Goal: Task Accomplishment & Management: Use online tool/utility

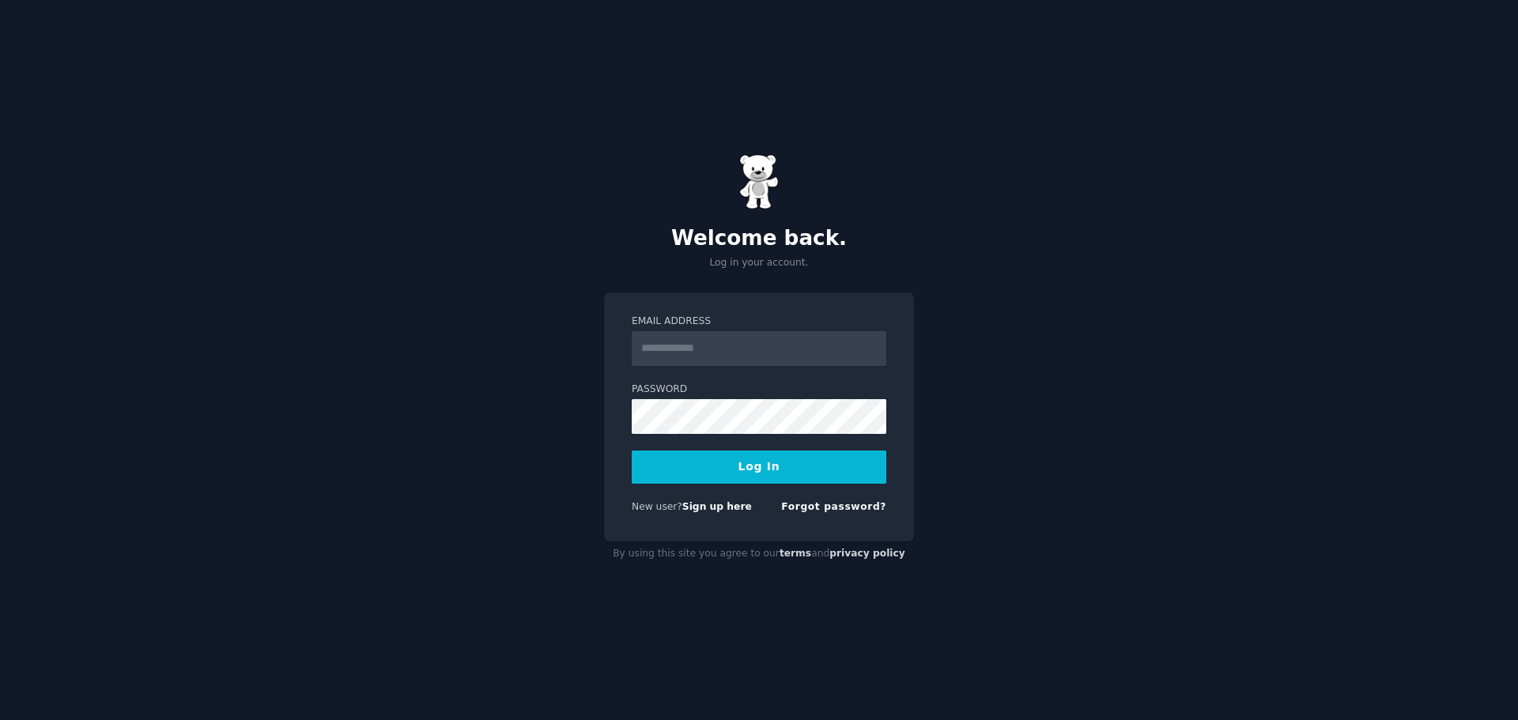
click at [671, 344] on input "Email Address" at bounding box center [759, 348] width 255 height 35
type input "**********"
click at [778, 470] on button "Log In" at bounding box center [759, 467] width 255 height 33
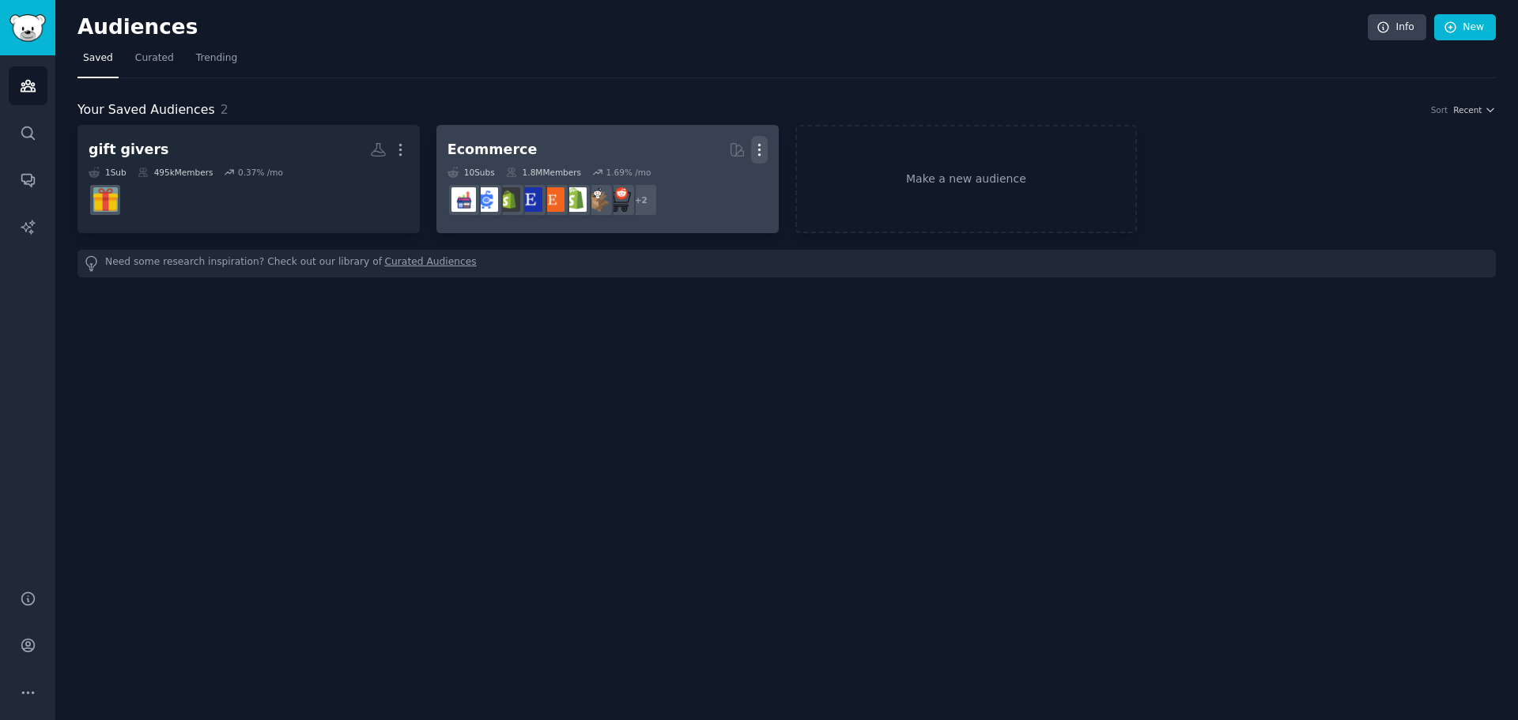
click at [765, 153] on icon "button" at bounding box center [759, 149] width 17 height 17
click at [722, 179] on p "Delete" at bounding box center [716, 183] width 36 height 17
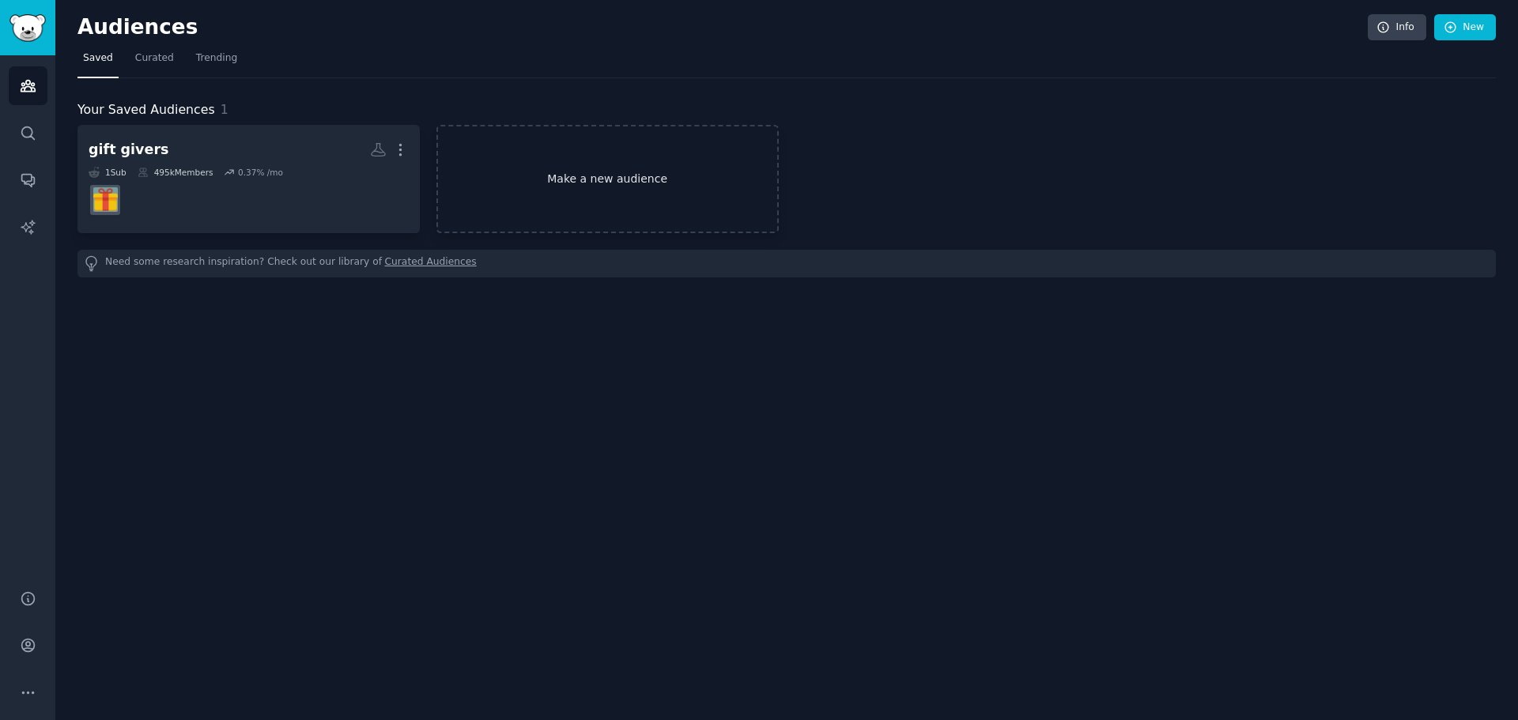
click at [592, 193] on link "Make a new audience" at bounding box center [607, 179] width 342 height 108
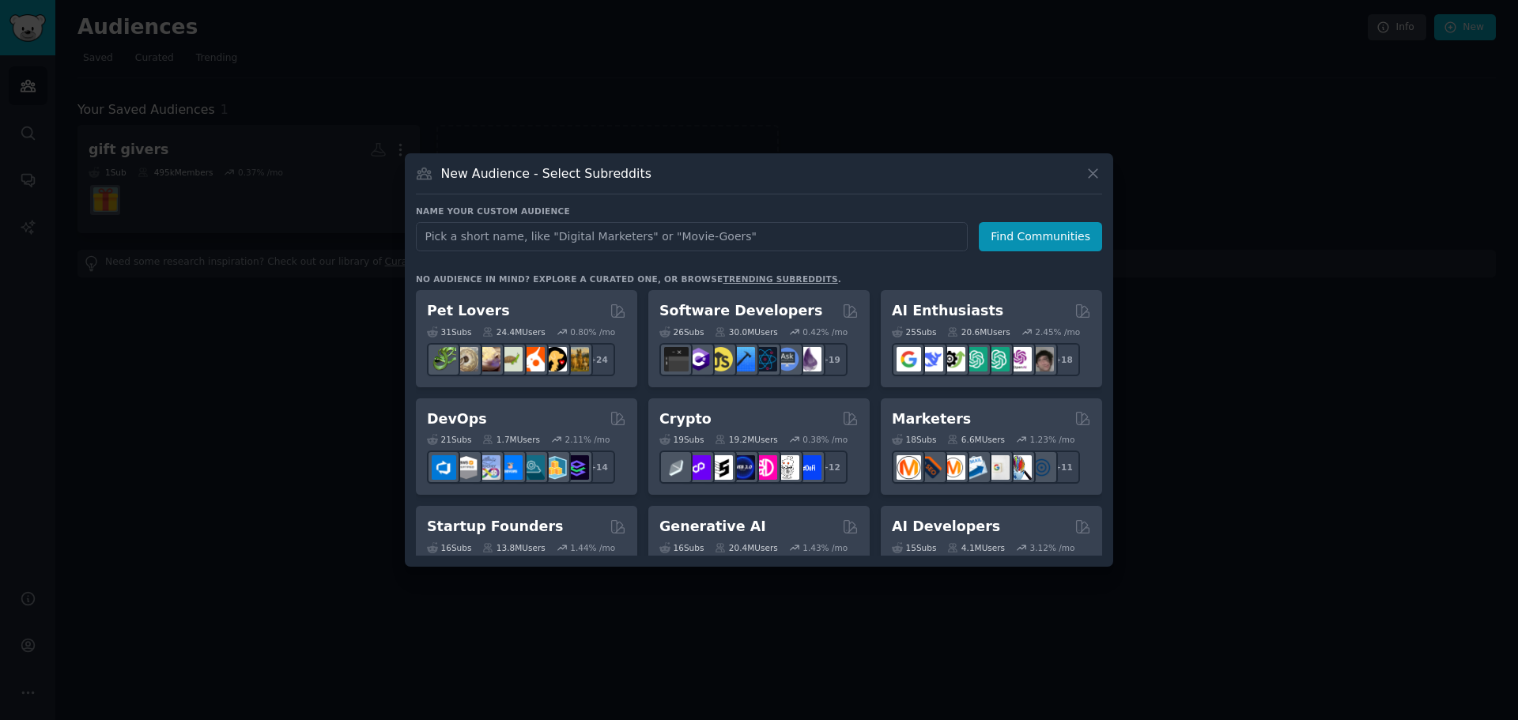
click at [527, 236] on input "text" at bounding box center [692, 236] width 552 height 29
type input "gift"
click at [1060, 236] on button "Find Communities" at bounding box center [1040, 236] width 123 height 29
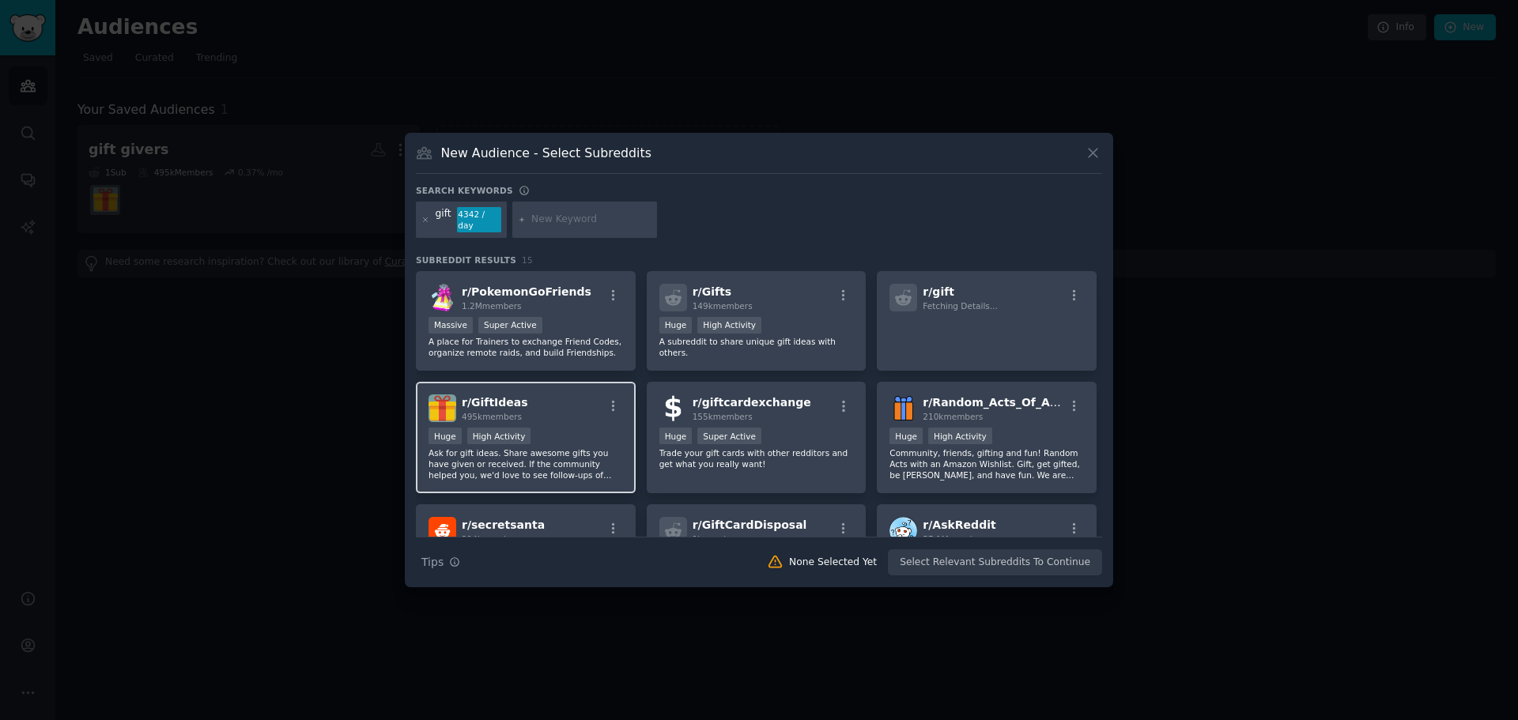
click at [527, 455] on p "Ask for gift ideas. Share awesome gifts you have given or received. If the comm…" at bounding box center [525, 463] width 194 height 33
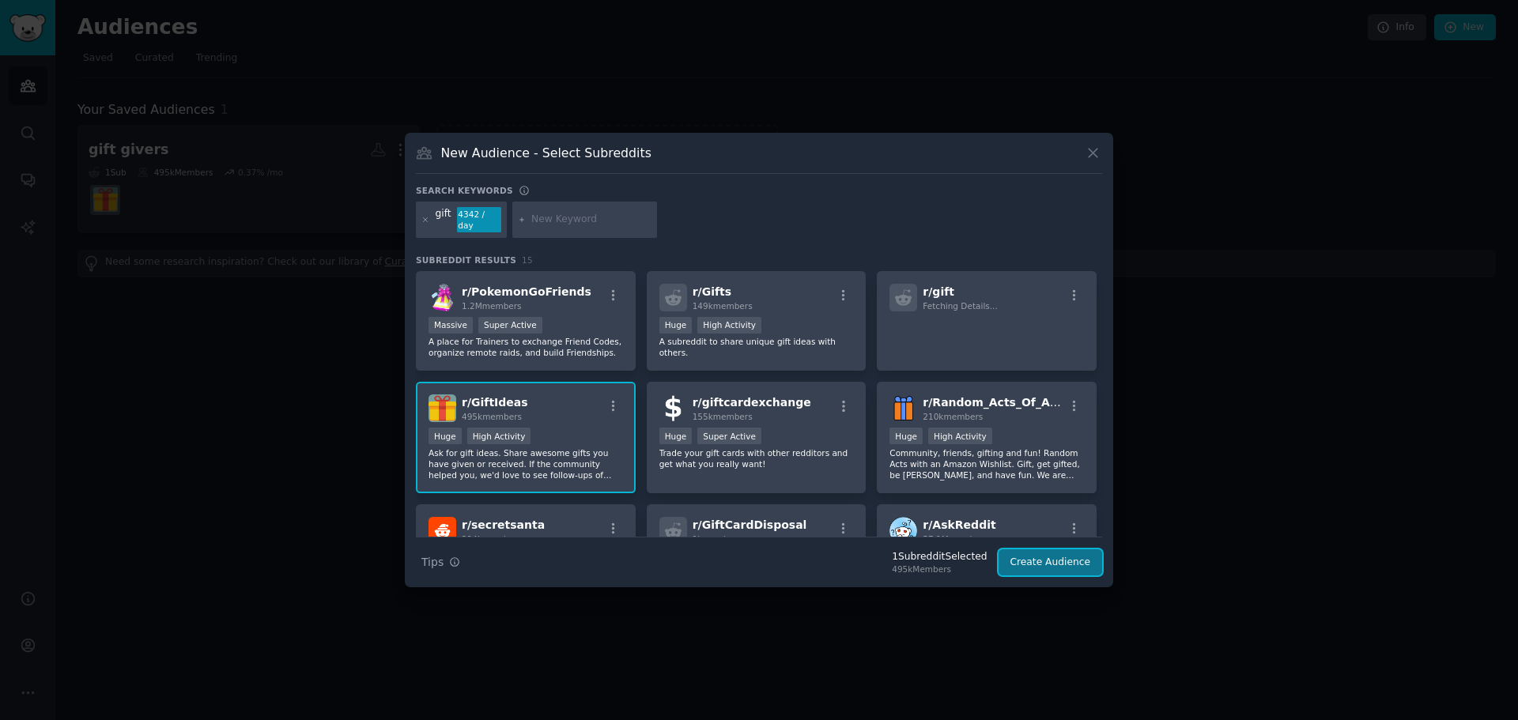
click at [1025, 557] on button "Create Audience" at bounding box center [1050, 562] width 104 height 27
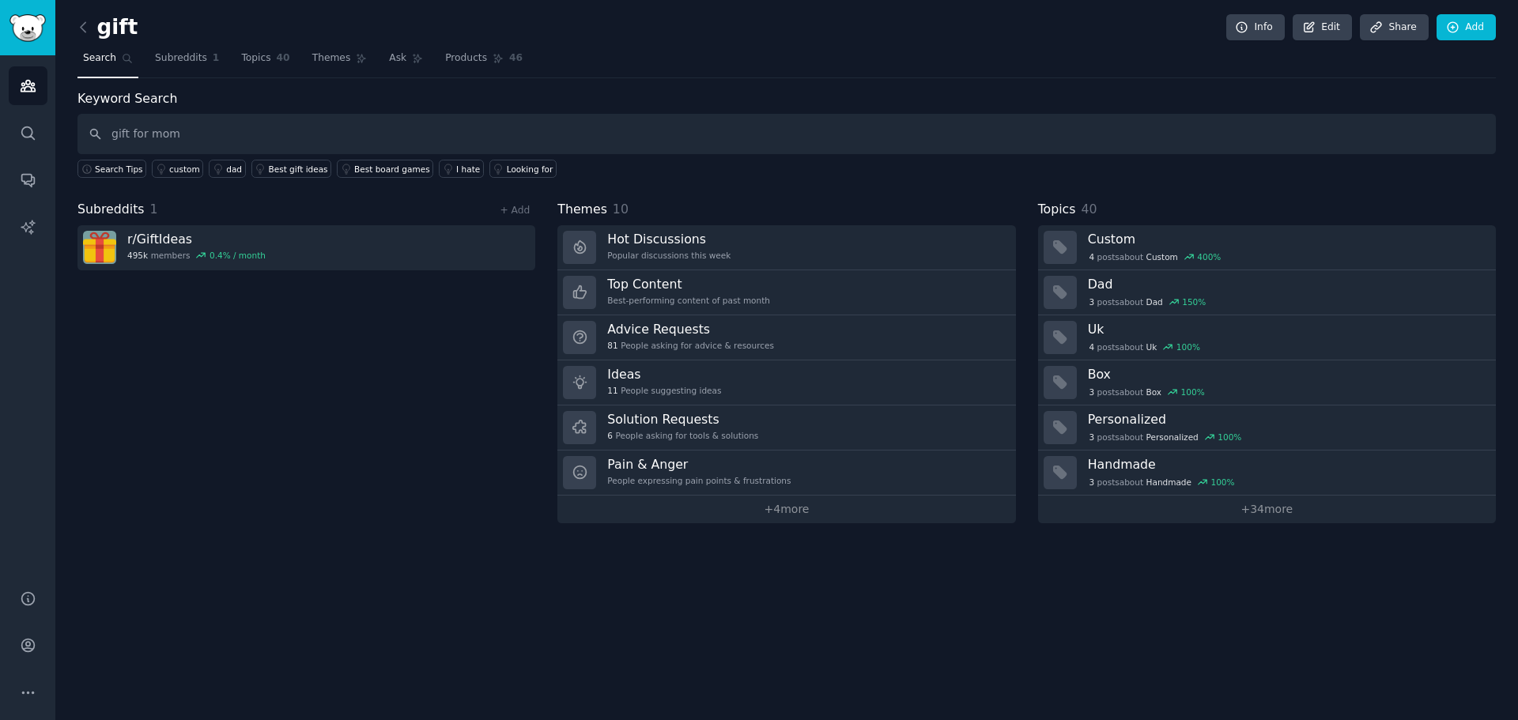
type input "gift for mom"
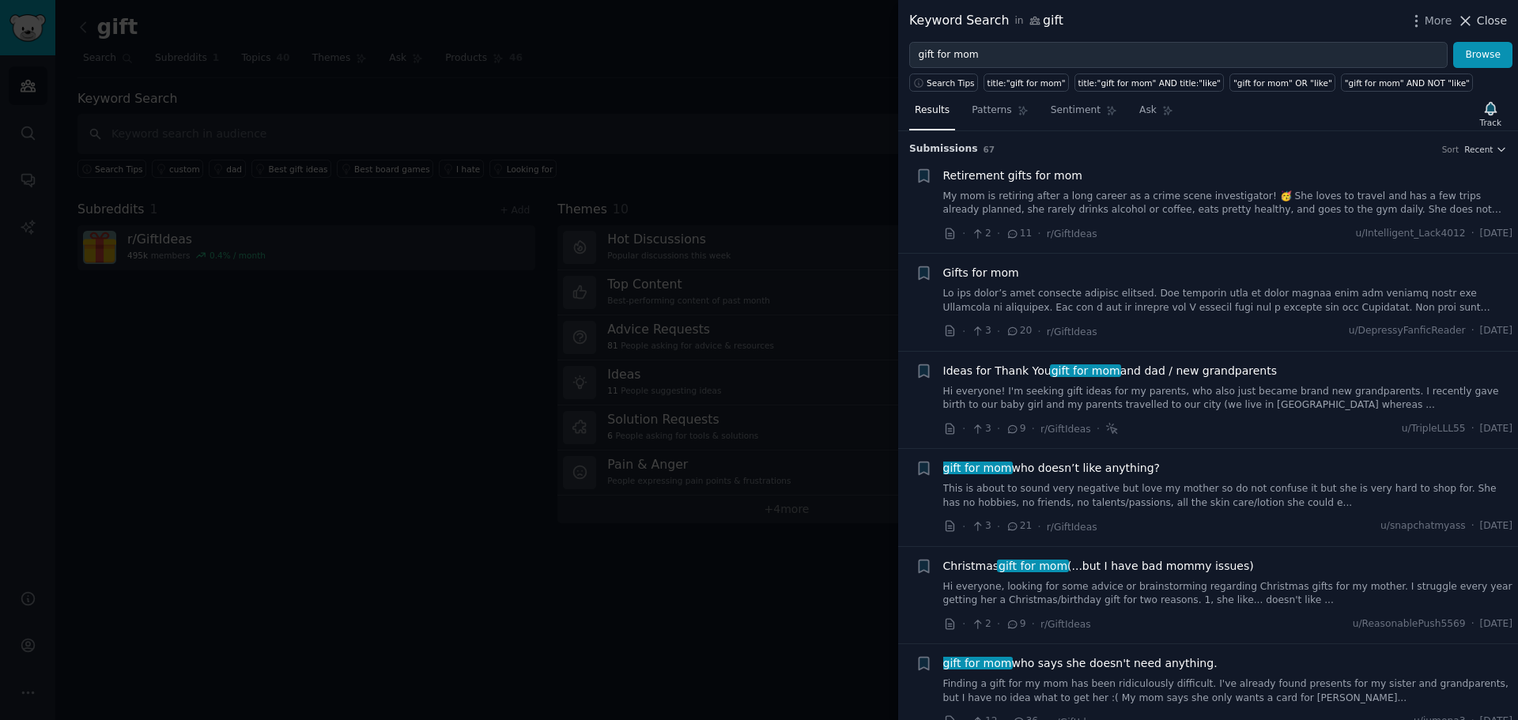
click at [1503, 22] on span "Close" at bounding box center [1492, 21] width 30 height 17
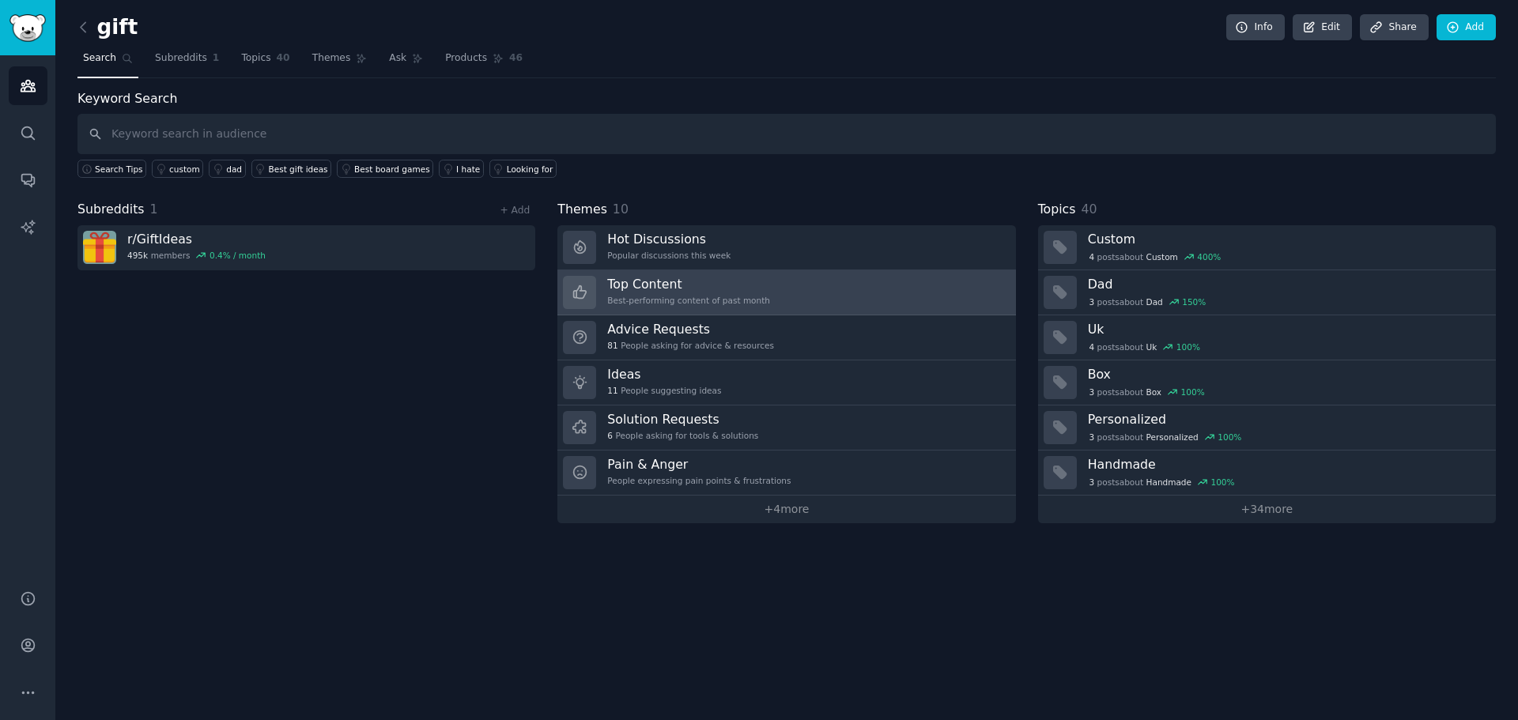
click at [654, 281] on h3 "Top Content" at bounding box center [688, 284] width 163 height 17
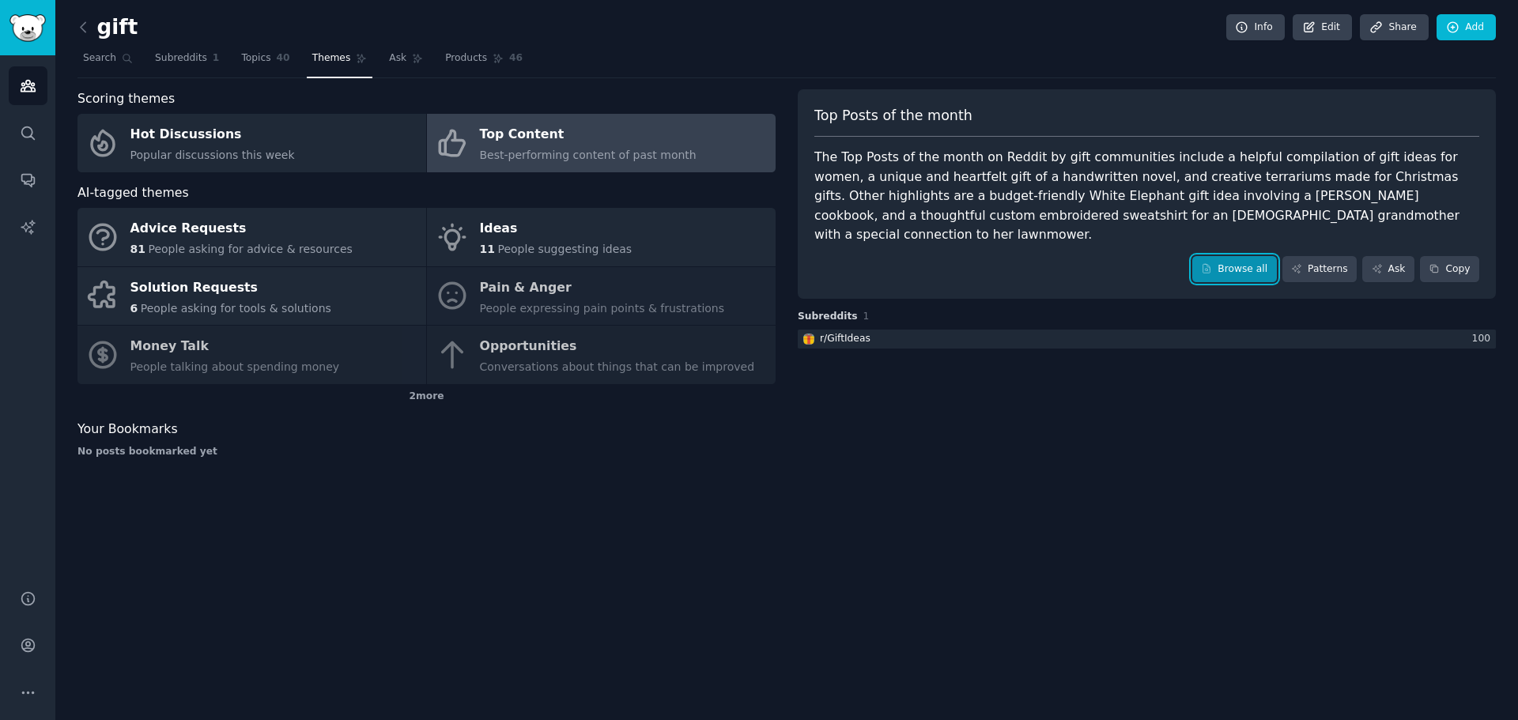
click at [1261, 256] on link "Browse all" at bounding box center [1234, 269] width 85 height 27
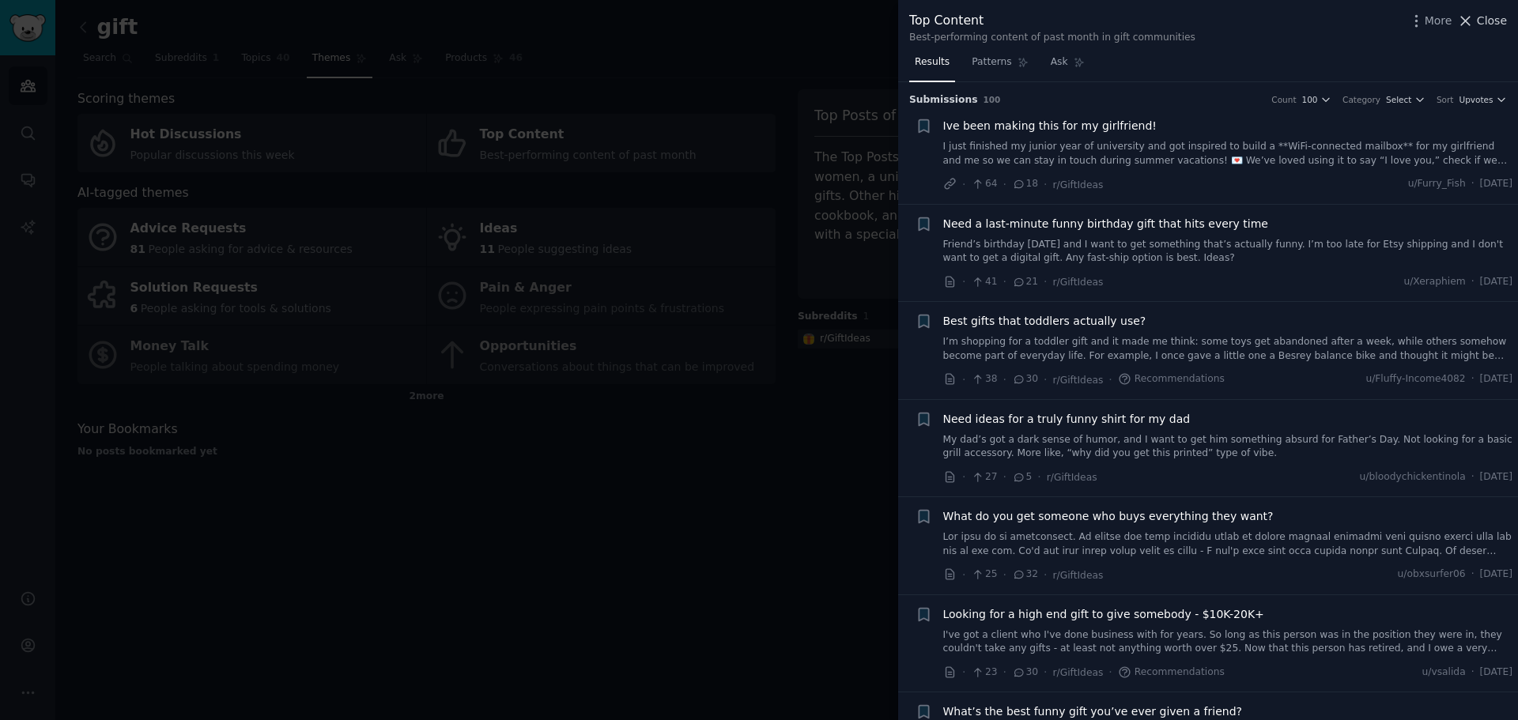
click at [1469, 20] on icon at bounding box center [1466, 21] width 9 height 9
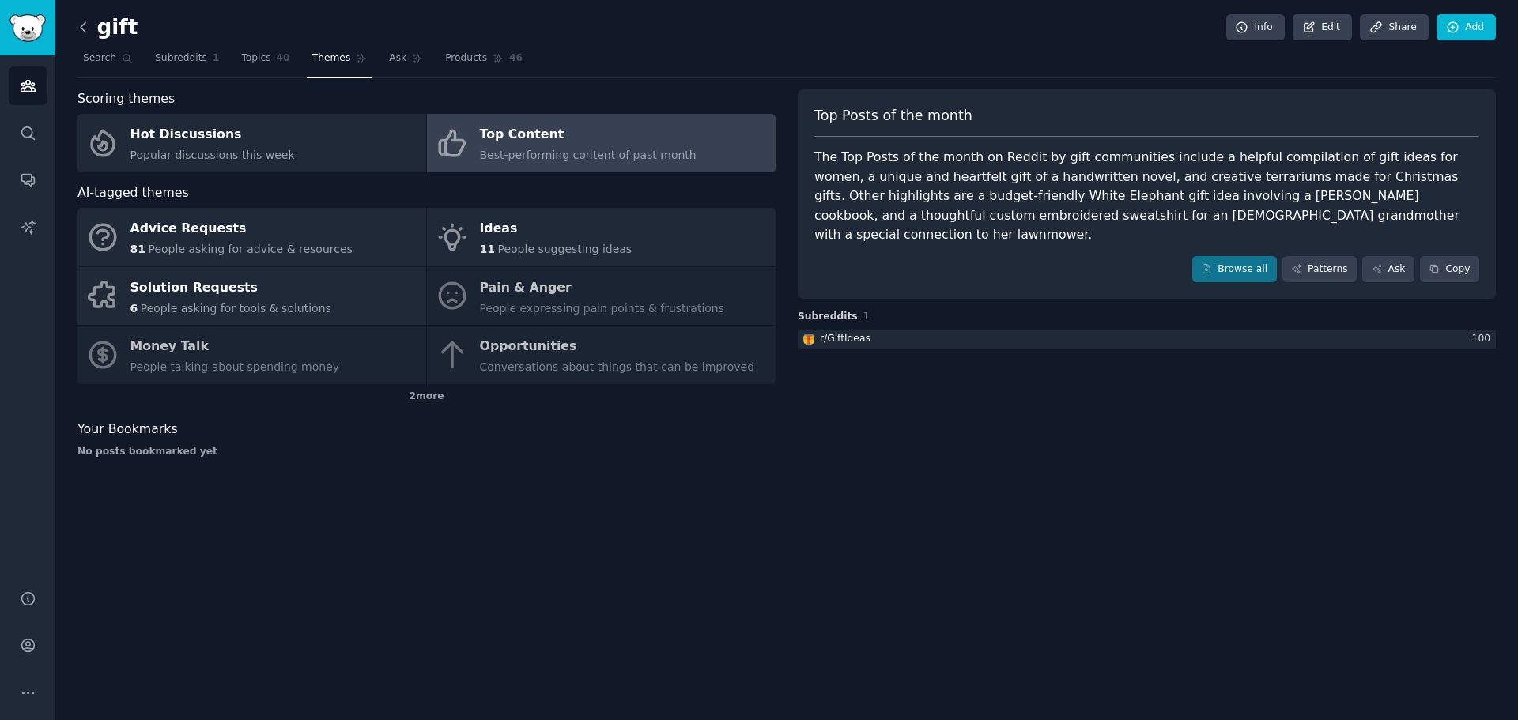
click at [83, 24] on icon at bounding box center [83, 26] width 5 height 9
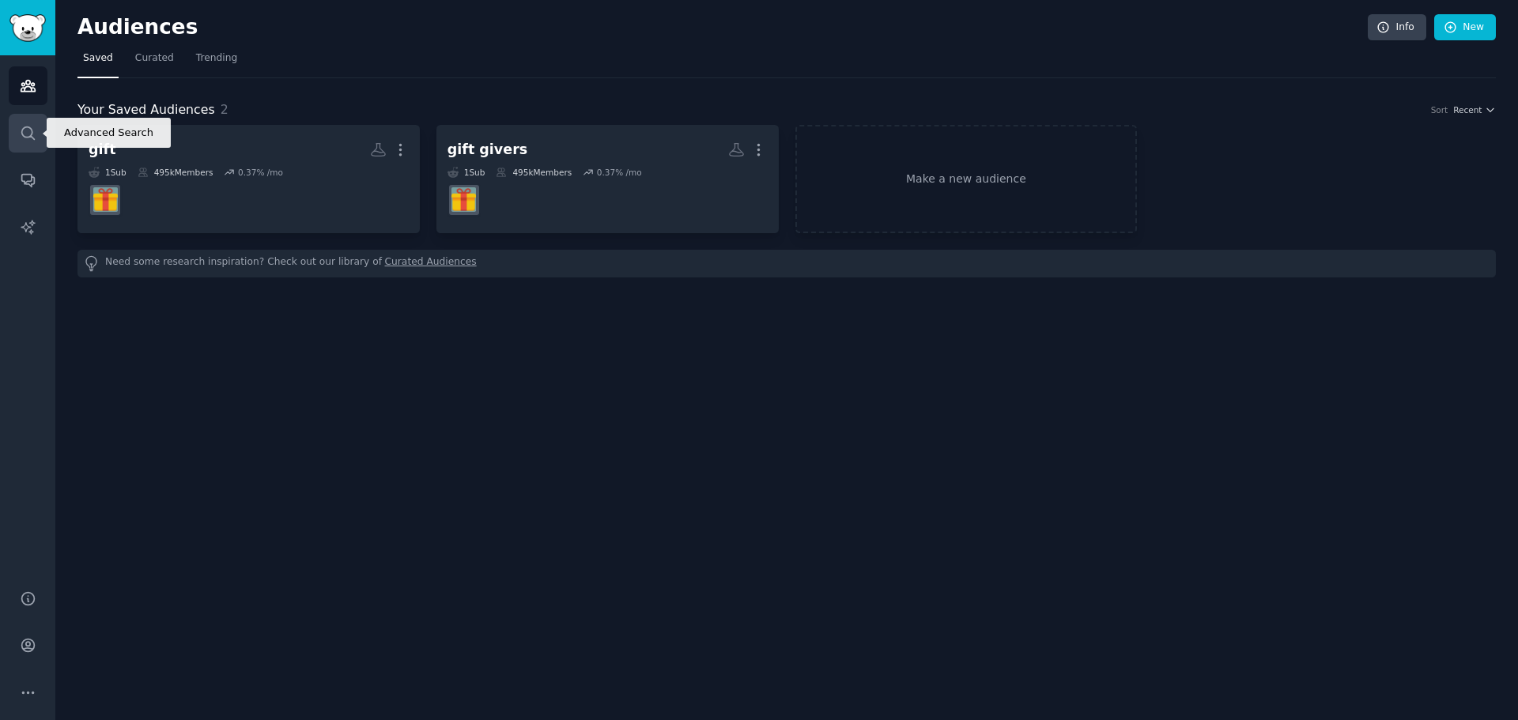
click at [25, 134] on icon "Sidebar" at bounding box center [28, 133] width 17 height 17
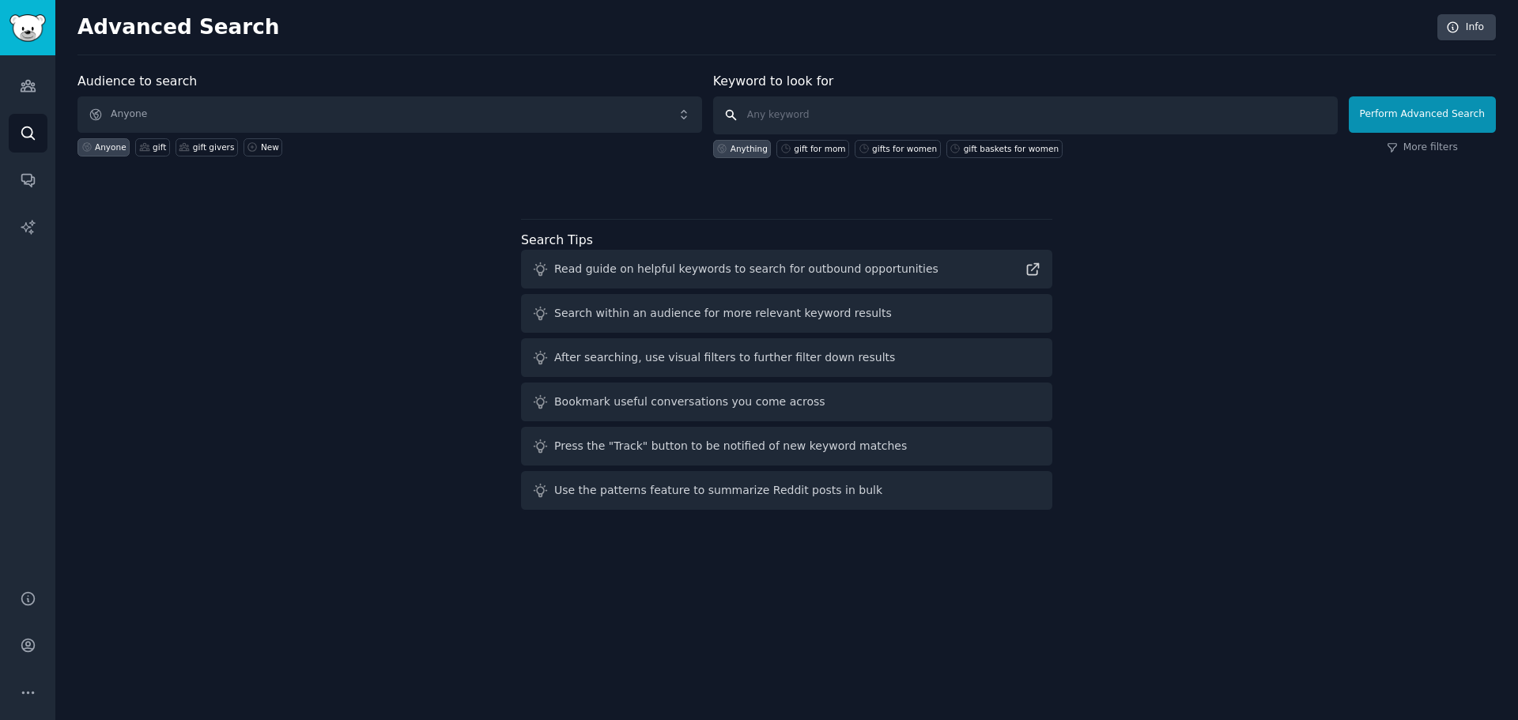
click at [796, 110] on input "text" at bounding box center [1025, 115] width 624 height 38
type input "squirt"
click button "Perform Advanced Search" at bounding box center [1421, 114] width 147 height 36
